Goal: Task Accomplishment & Management: Use online tool/utility

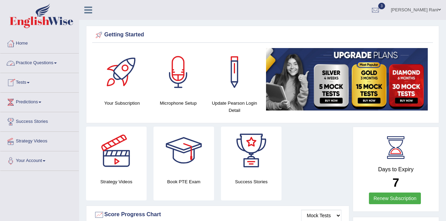
click at [25, 85] on link "Tests" at bounding box center [39, 81] width 78 height 17
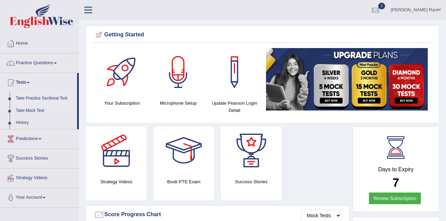
click at [38, 99] on link "Take Practice Sectional Test" at bounding box center [45, 98] width 64 height 12
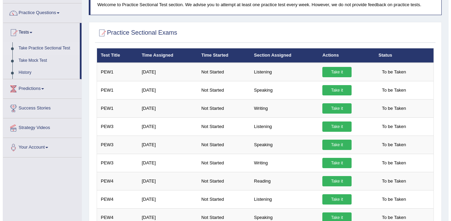
scroll to position [54, 0]
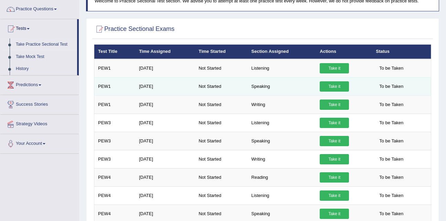
click at [335, 88] on link "Take it" at bounding box center [333, 86] width 29 height 10
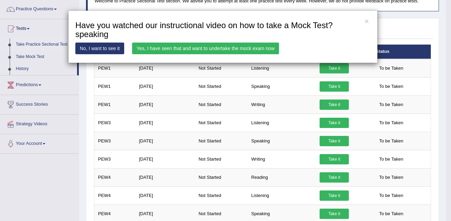
click at [237, 50] on link "Yes, I have seen that and want to undertake the mock exam now" at bounding box center [205, 49] width 147 height 12
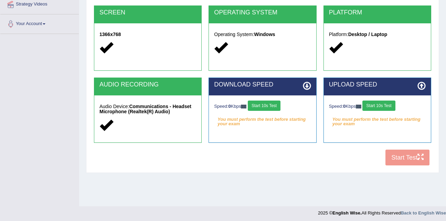
scroll to position [140, 0]
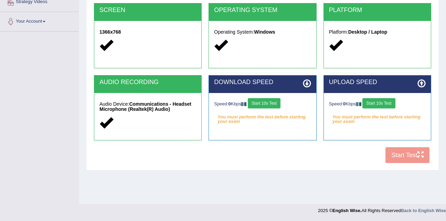
click at [394, 156] on div "COOKIES Cookies Enabled JAVASCRIPT Javascript Enabled BROWSER Browser: Chrome S…" at bounding box center [262, 49] width 340 height 236
click at [408, 160] on div "COOKIES Cookies Enabled JAVASCRIPT Javascript Enabled BROWSER Browser: Chrome S…" at bounding box center [262, 49] width 340 height 236
click at [291, 83] on h2 "DOWNLOAD SPEED" at bounding box center [262, 82] width 97 height 7
click at [280, 102] on button "Start 10s Test" at bounding box center [264, 103] width 33 height 10
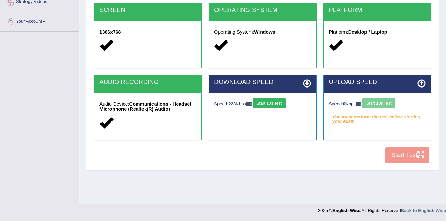
click at [269, 107] on button "Start 10s Test" at bounding box center [269, 103] width 33 height 10
click at [372, 103] on button "Start 10s Test" at bounding box center [378, 103] width 33 height 10
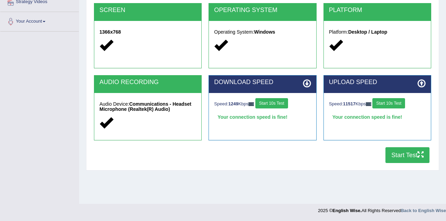
click at [394, 155] on button "Start Test" at bounding box center [407, 155] width 44 height 16
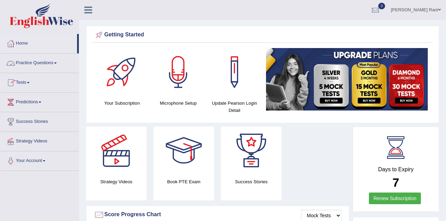
click at [29, 85] on link "Tests" at bounding box center [39, 81] width 78 height 17
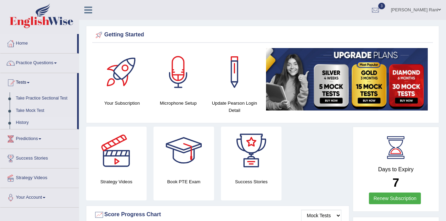
click at [26, 122] on link "History" at bounding box center [45, 123] width 64 height 12
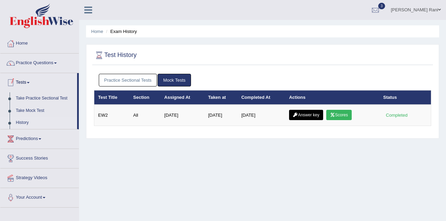
click at [104, 81] on link "Practice Sectional Tests" at bounding box center [128, 80] width 58 height 13
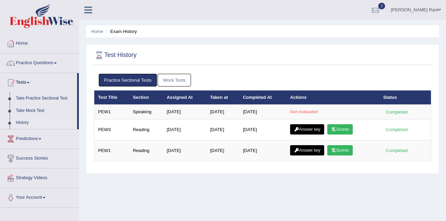
click at [22, 125] on link "History" at bounding box center [45, 123] width 64 height 12
click at [22, 125] on ul "Home Practice Questions Speaking Practice Read Aloud Repeat Sentence Describe I…" at bounding box center [39, 121] width 78 height 174
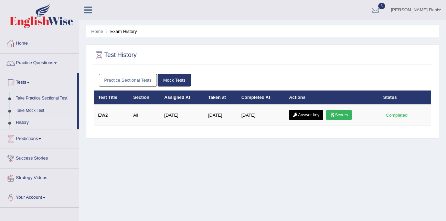
click at [124, 80] on link "Practice Sectional Tests" at bounding box center [128, 80] width 58 height 13
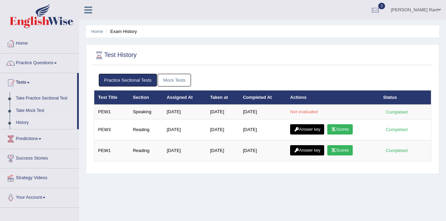
click at [17, 125] on link "History" at bounding box center [45, 123] width 64 height 12
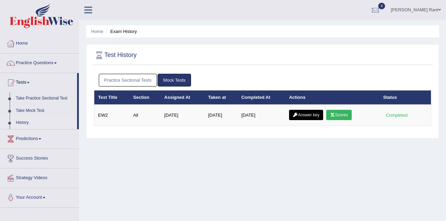
click at [121, 77] on link "Practice Sectional Tests" at bounding box center [128, 80] width 58 height 13
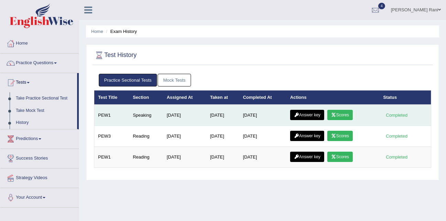
click at [339, 112] on link "Scores" at bounding box center [339, 115] width 25 height 10
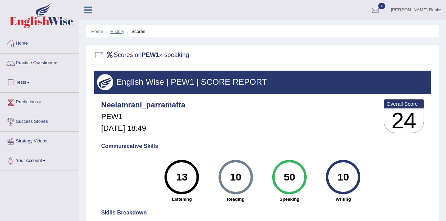
click at [120, 31] on link "History" at bounding box center [117, 31] width 14 height 5
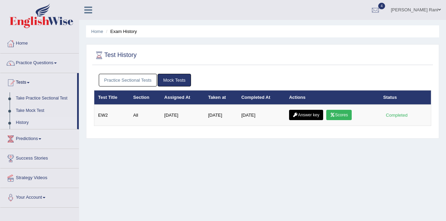
click at [135, 76] on link "Practice Sectional Tests" at bounding box center [128, 80] width 58 height 13
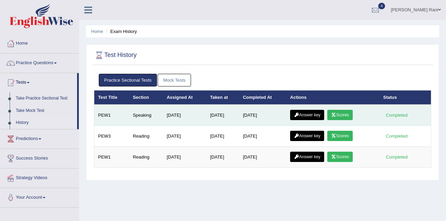
click at [304, 118] on link "Answer key" at bounding box center [307, 115] width 34 height 10
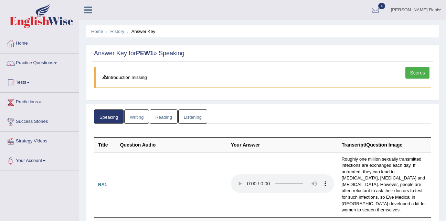
click at [304, 118] on ul "Speaking Writing Reading Listening" at bounding box center [262, 117] width 337 height 14
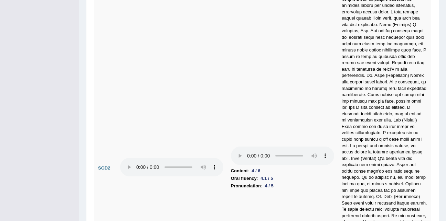
scroll to position [2322, 0]
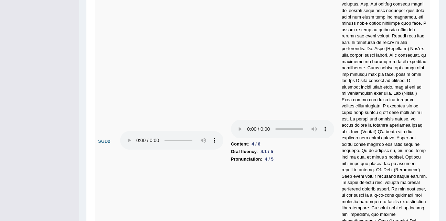
click at [325, 50] on td "Content : 4 / 6 Oral fluency : 4.1 / 5 Pronunciation : 4 / 5" at bounding box center [282, 141] width 111 height 416
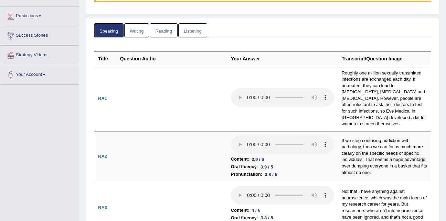
scroll to position [0, 0]
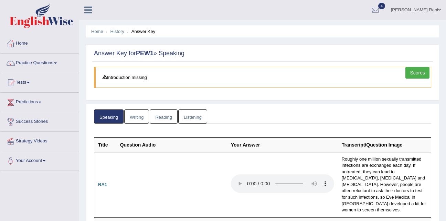
click at [429, 75] on div "Scores" at bounding box center [418, 73] width 26 height 13
click at [420, 73] on link "Scores" at bounding box center [417, 73] width 24 height 12
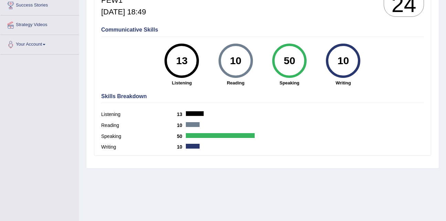
scroll to position [118, 0]
